Goal: Task Accomplishment & Management: Use online tool/utility

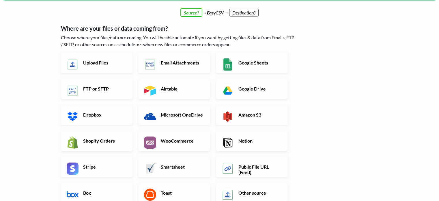
scroll to position [35, 0]
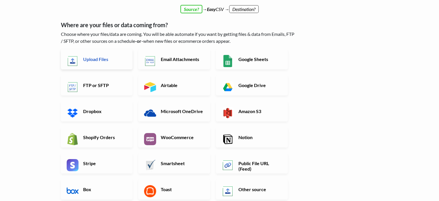
click at [104, 57] on h6 "Upload Files" at bounding box center [104, 58] width 45 height 5
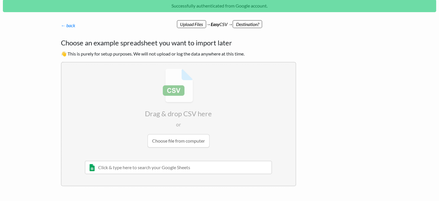
scroll to position [27, 0]
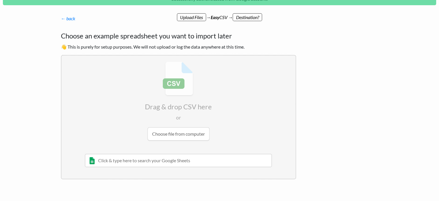
click at [192, 130] on input "file" at bounding box center [179, 100] width 234 height 91
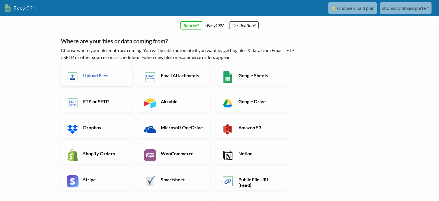
click at [111, 77] on h6 "Upload Files" at bounding box center [104, 75] width 45 height 5
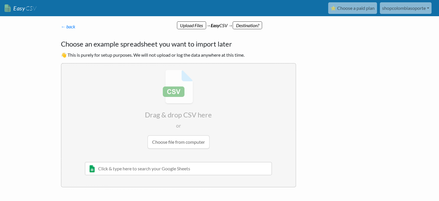
scroll to position [22, 0]
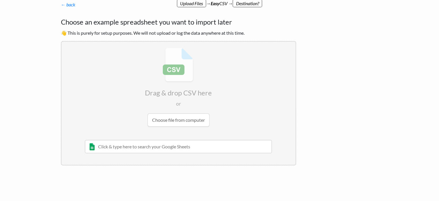
click at [191, 120] on input "file" at bounding box center [179, 87] width 234 height 91
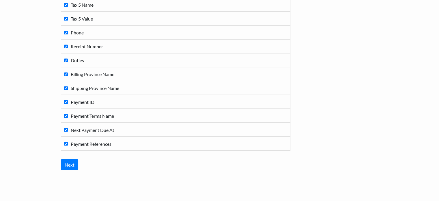
scroll to position [985, 0]
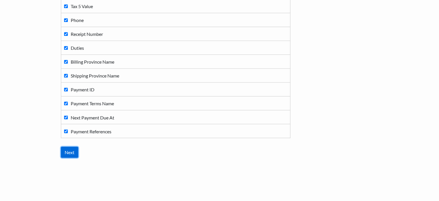
click at [71, 148] on input "Next" at bounding box center [69, 151] width 17 height 11
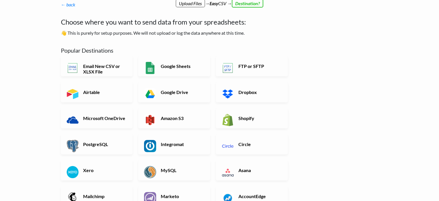
scroll to position [50, 0]
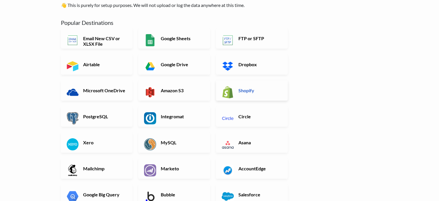
click at [268, 98] on link "Shopify" at bounding box center [252, 90] width 72 height 20
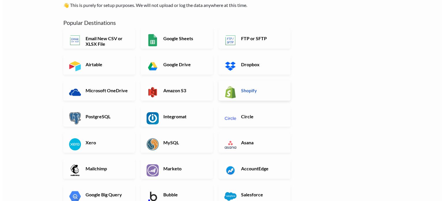
scroll to position [0, 0]
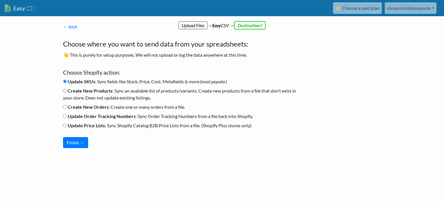
click at [65, 90] on input "Create New Products : Sync an available list of products/variants. Create new p…" at bounding box center [65, 91] width 4 height 4
radio input "true"
click at [65, 106] on input "Create New Orders : Create one or many orders from a file." at bounding box center [65, 107] width 4 height 4
radio input "true"
click at [83, 142] on button "Finish →" at bounding box center [75, 142] width 25 height 11
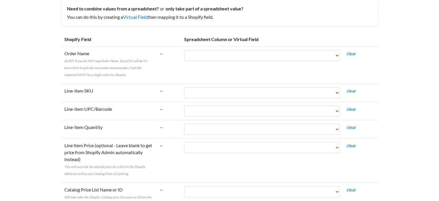
scroll to position [80, 0]
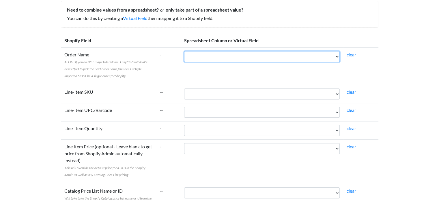
click at [201, 58] on select "Name Email Financial Status Paid at Fulfillment Status Fulfilled at Accepts Mar…" at bounding box center [262, 56] width 156 height 11
select select "cr_752346"
click at [184, 51] on select "Name Email Financial Status Paid at Fulfillment Status Fulfilled at Accepts Mar…" at bounding box center [262, 56] width 156 height 11
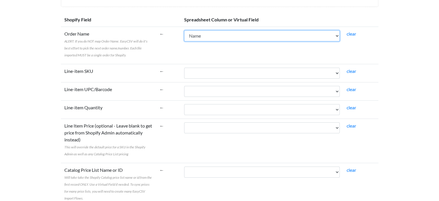
scroll to position [105, 0]
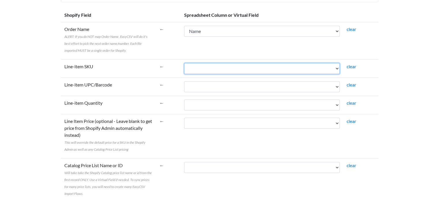
click at [202, 72] on select "Name Email Financial Status Paid at Fulfillment Status Fulfilled at Accepts Mar…" at bounding box center [262, 68] width 156 height 11
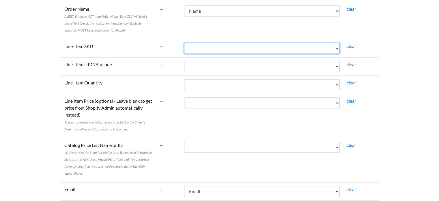
scroll to position [131, 0]
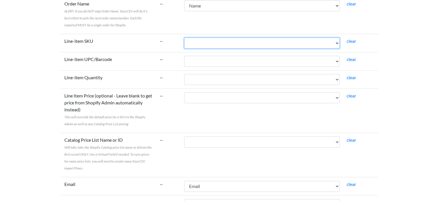
click at [277, 45] on select "Name Email Financial Status Paid at Fulfillment Status Fulfilled at Accepts Mar…" at bounding box center [262, 43] width 156 height 11
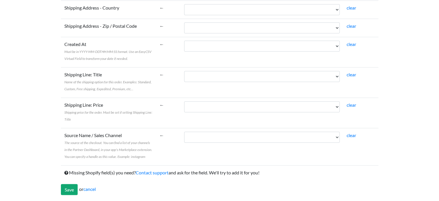
scroll to position [1147, 0]
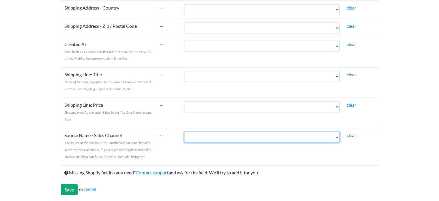
click at [238, 136] on select "Name Email Financial Status Paid at Fulfillment Status Fulfilled at Accepts Mar…" at bounding box center [262, 137] width 156 height 11
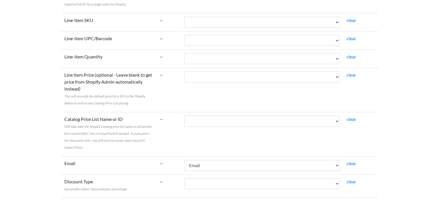
scroll to position [0, 0]
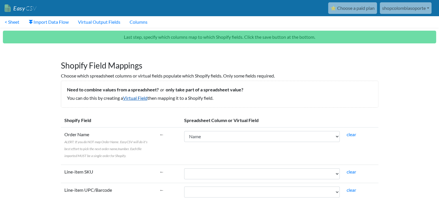
click at [146, 97] on link "Virtual Field" at bounding box center [135, 97] width 25 height 5
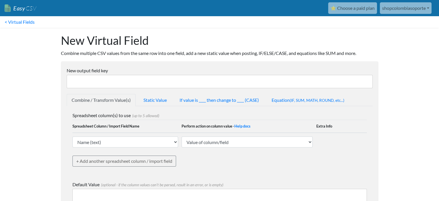
click at [84, 81] on input "New output field key" at bounding box center [220, 81] width 306 height 13
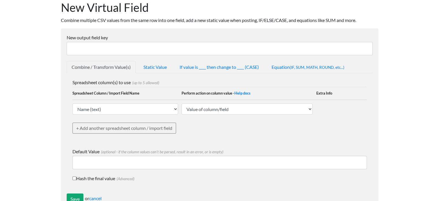
scroll to position [44, 0]
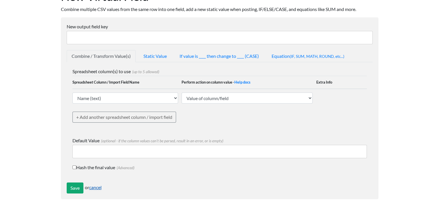
click at [97, 187] on link "cancel" at bounding box center [95, 186] width 12 height 5
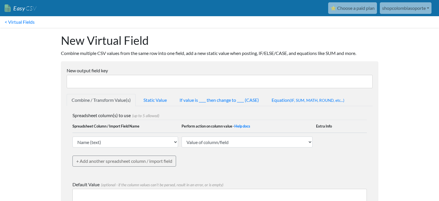
scroll to position [44, 0]
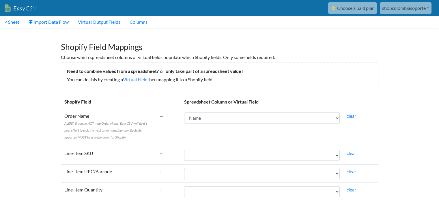
select select "cr_752346"
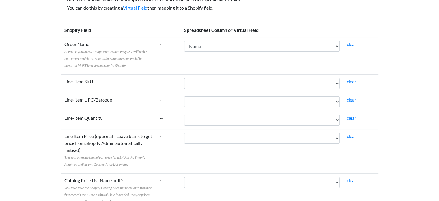
scroll to position [74, 0]
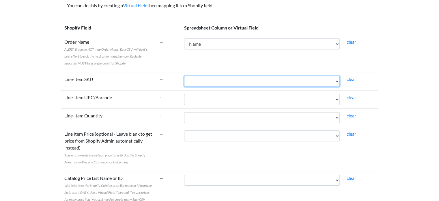
click at [203, 82] on select "Name Email Financial Status Paid at Fulfillment Status Fulfilled at Accepts Mar…" at bounding box center [262, 81] width 156 height 11
click at [184, 76] on select "Name Email Financial Status Paid at Fulfillment Status Fulfilled at Accepts Mar…" at bounding box center [262, 81] width 156 height 11
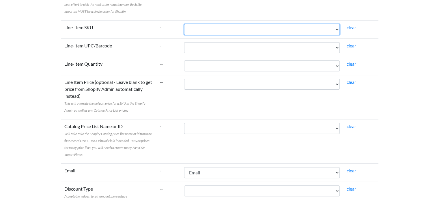
scroll to position [132, 0]
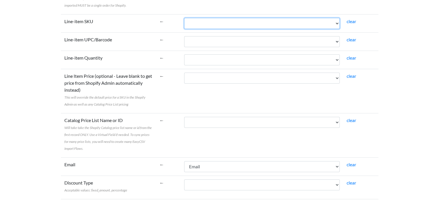
click at [243, 26] on select "Name Email Financial Status Paid at Fulfillment Status Fulfilled at Accepts Mar…" at bounding box center [262, 23] width 156 height 11
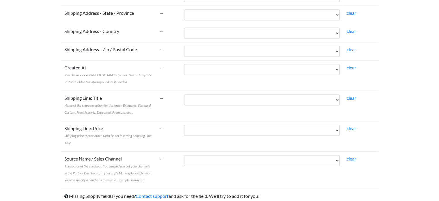
scroll to position [1135, 0]
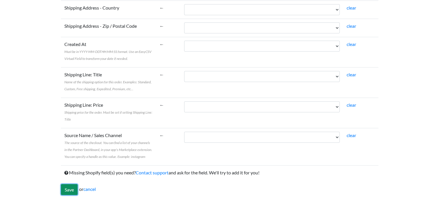
click at [69, 187] on input "Save" at bounding box center [69, 189] width 17 height 11
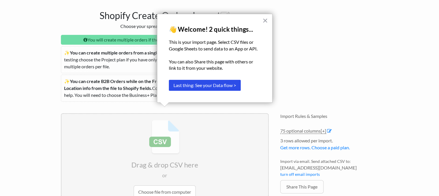
scroll to position [83, 0]
click at [266, 20] on button "×" at bounding box center [265, 20] width 5 height 9
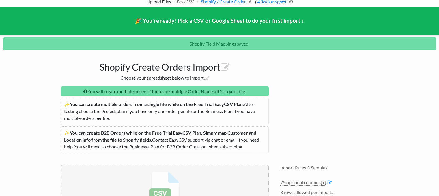
scroll to position [0, 0]
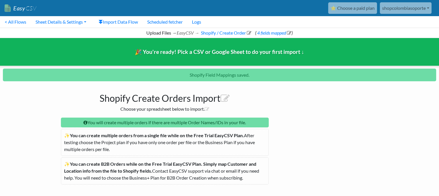
click at [34, 7] on span "CSV" at bounding box center [30, 8] width 11 height 7
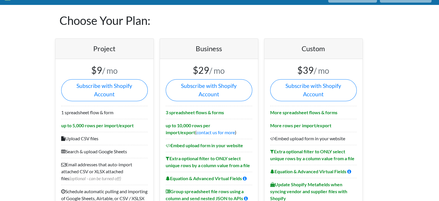
scroll to position [12, 0]
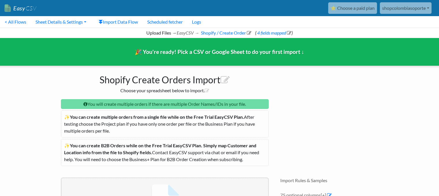
click at [40, 119] on body "Easy CSV ⭐ Choose a paid plan shopcolombiasoporte Shopcolombiasoporte All Flows…" at bounding box center [219, 154] width 439 height 308
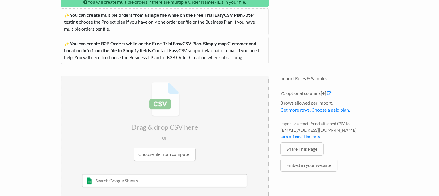
scroll to position [115, 0]
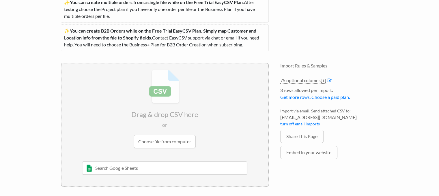
click at [152, 138] on input "file" at bounding box center [165, 109] width 207 height 91
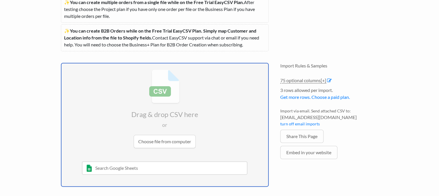
type input "C:\fakepath\orders_export.xlsx"
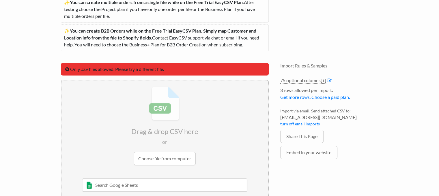
scroll to position [132, 0]
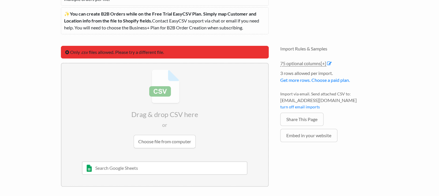
click at [139, 166] on input "text" at bounding box center [165, 168] width 166 height 13
type input "d"
click at [174, 137] on input "file" at bounding box center [165, 109] width 207 height 91
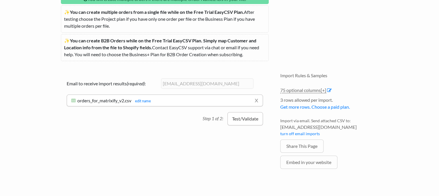
click at [246, 121] on button "Test/Validate" at bounding box center [246, 118] width 36 height 13
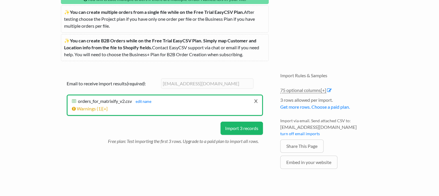
click at [257, 99] on link "x" at bounding box center [256, 101] width 4 height 11
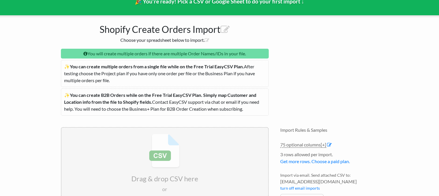
scroll to position [50, 0]
